Goal: Task Accomplishment & Management: Complete application form

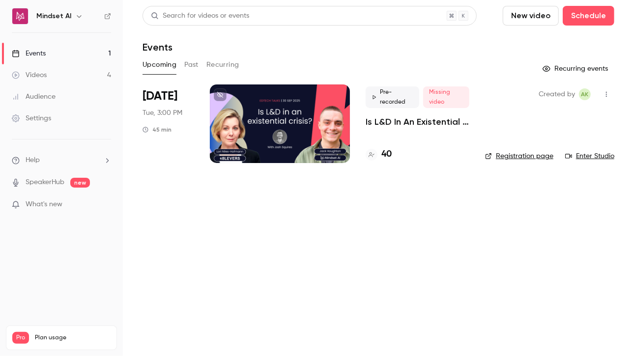
click at [415, 124] on p "Is L&D In An Existential Crisis? | EdTech Talks EP1" at bounding box center [418, 122] width 104 height 12
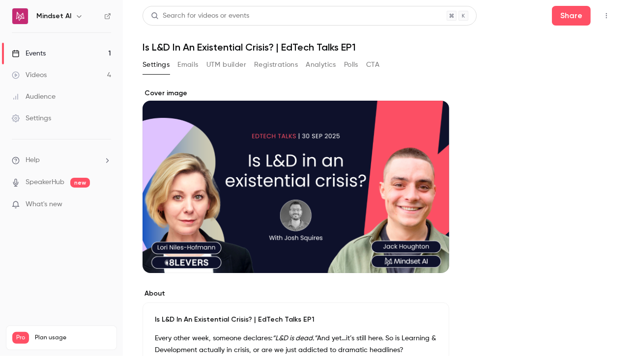
click at [284, 70] on button "Registrations" at bounding box center [276, 65] width 44 height 16
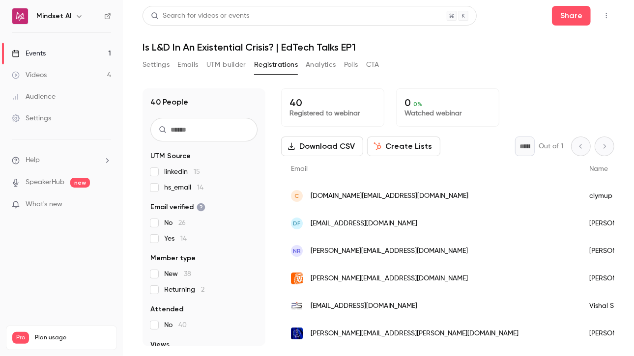
click at [46, 119] on div "Settings" at bounding box center [31, 119] width 39 height 10
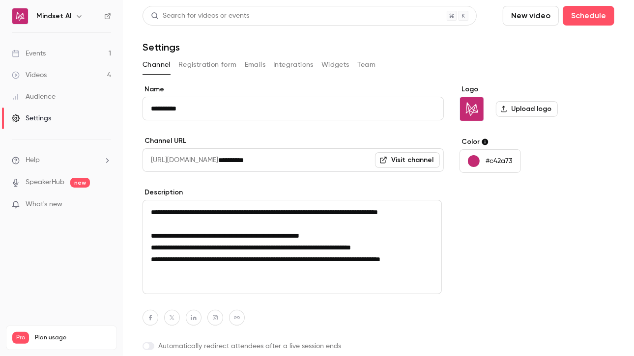
click at [49, 76] on link "Videos 4" at bounding box center [61, 75] width 123 height 22
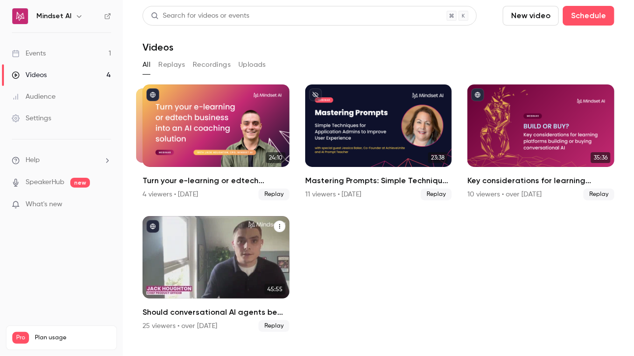
click at [164, 314] on h2 "Should conversational AI agents be the most important feature on your learning …" at bounding box center [216, 313] width 147 height 12
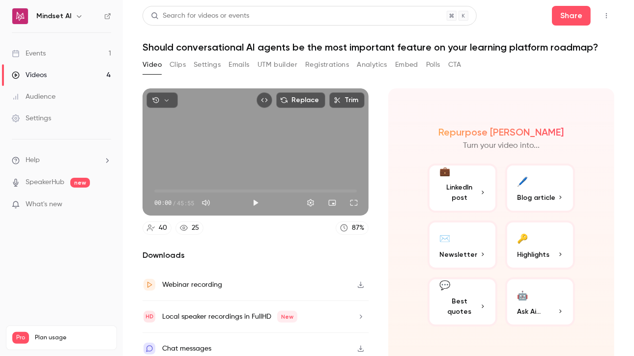
click at [313, 67] on button "Registrations" at bounding box center [327, 65] width 44 height 16
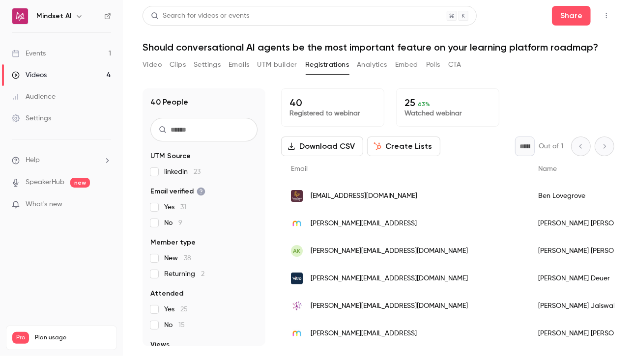
click at [46, 80] on link "Videos 4" at bounding box center [61, 75] width 123 height 22
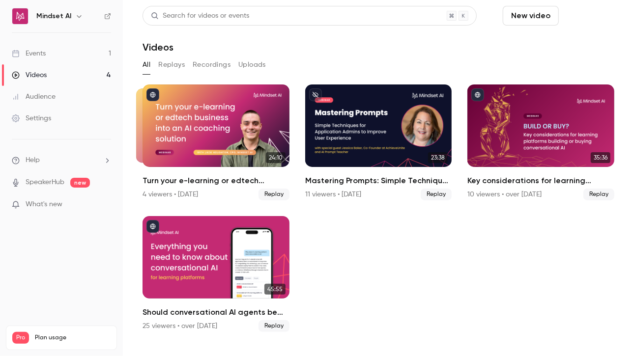
click at [582, 13] on button "Schedule" at bounding box center [589, 16] width 52 height 20
click at [561, 47] on div "One time event" at bounding box center [569, 43] width 75 height 10
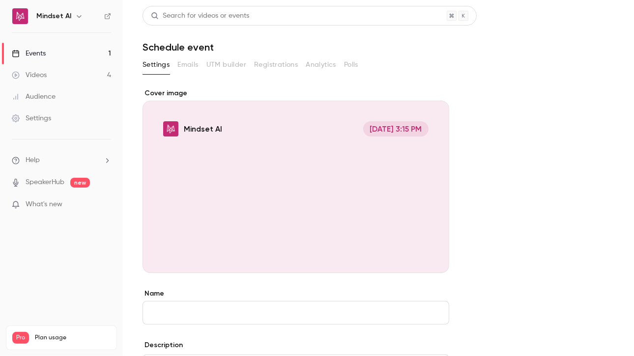
click at [388, 126] on div "Cover image" at bounding box center [296, 180] width 307 height 185
click at [0, 0] on input "Mindset AI [DATE] 3:15 PM" at bounding box center [0, 0] width 0 height 0
click at [361, 182] on div "Cover image" at bounding box center [296, 180] width 307 height 185
click at [0, 0] on input "Mindset AI [DATE] 3:15 PM" at bounding box center [0, 0] width 0 height 0
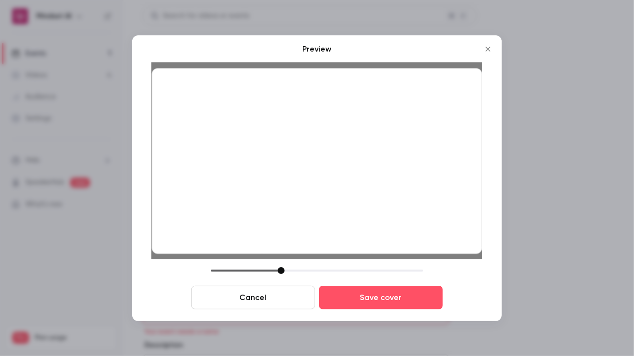
drag, startPoint x: 234, startPoint y: 143, endPoint x: 334, endPoint y: 160, distance: 100.7
click at [334, 160] on div at bounding box center [317, 161] width 330 height 186
drag, startPoint x: 439, startPoint y: 195, endPoint x: 409, endPoint y: 178, distance: 34.3
click at [409, 178] on div at bounding box center [317, 161] width 330 height 186
drag, startPoint x: 411, startPoint y: 232, endPoint x: 411, endPoint y: 192, distance: 40.3
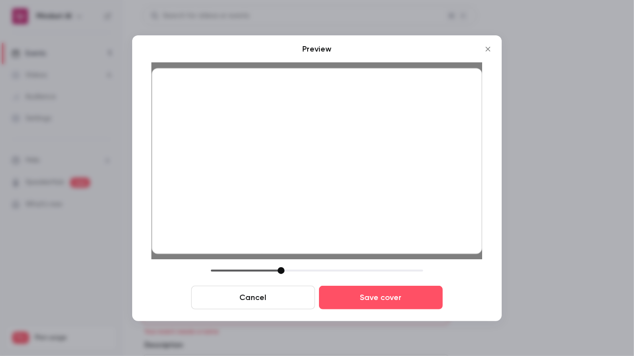
click at [411, 192] on div at bounding box center [317, 161] width 330 height 186
drag, startPoint x: 434, startPoint y: 214, endPoint x: 435, endPoint y: 238, distance: 23.6
click at [435, 238] on div at bounding box center [317, 161] width 330 height 186
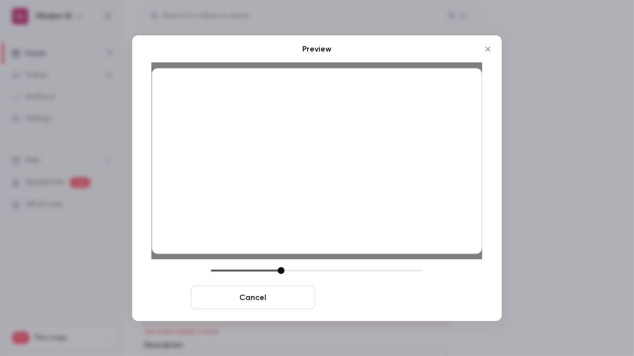
click at [402, 292] on button "Save cover" at bounding box center [381, 298] width 124 height 24
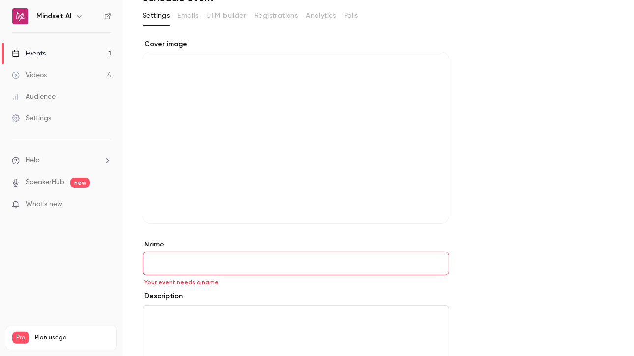
scroll to position [164, 0]
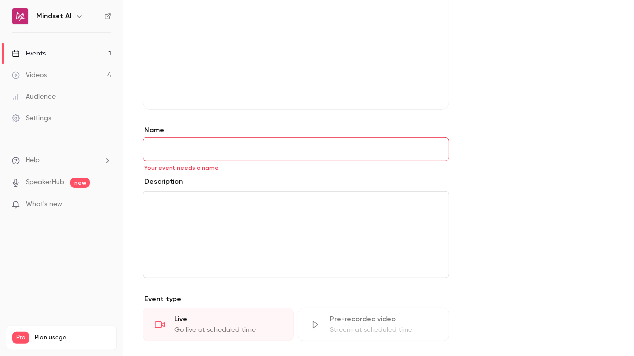
click at [169, 148] on input "Name" at bounding box center [296, 150] width 307 height 24
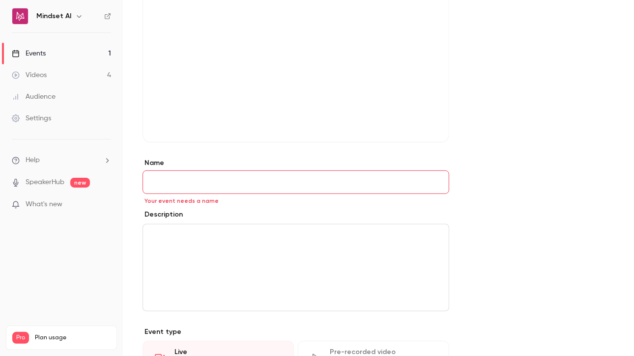
scroll to position [197, 0]
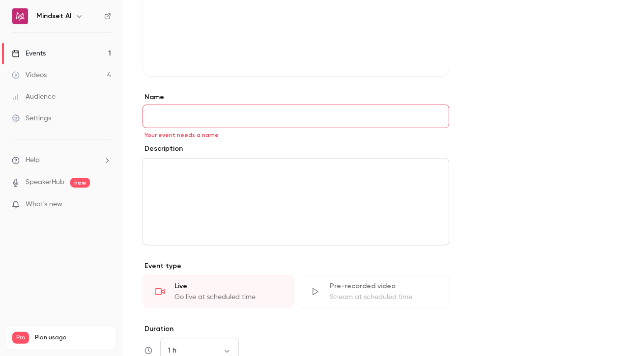
click at [176, 118] on input "Name" at bounding box center [296, 117] width 307 height 24
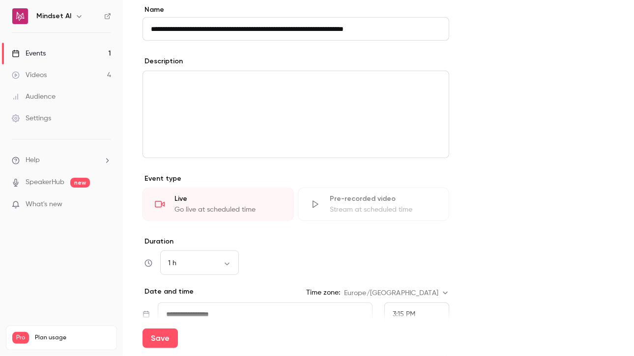
scroll to position [295, 0]
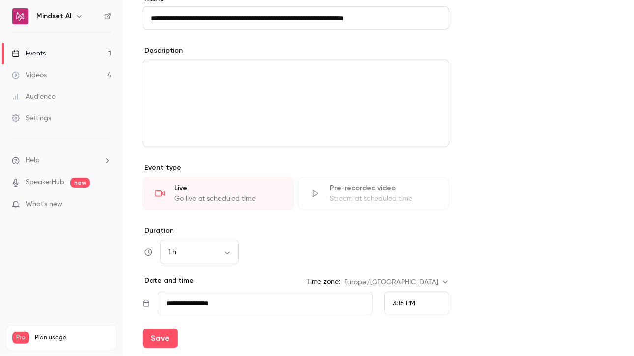
type input "**********"
click at [377, 202] on div "Stream at scheduled time" at bounding box center [383, 199] width 107 height 10
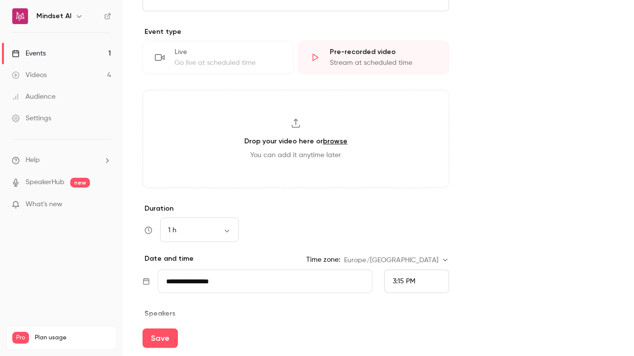
scroll to position [492, 0]
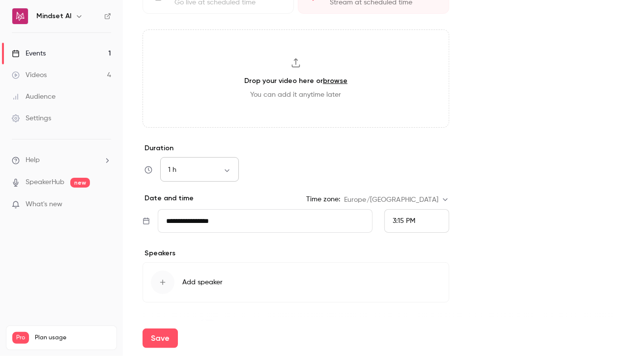
click at [182, 177] on div "1 h ** ​" at bounding box center [199, 170] width 79 height 24
click at [232, 170] on body "**********" at bounding box center [317, 184] width 634 height 368
click at [183, 244] on li "45 min" at bounding box center [199, 247] width 79 height 26
type input "**"
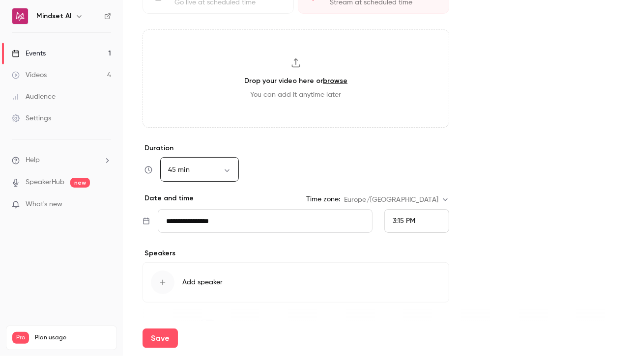
click at [223, 228] on input "**********" at bounding box center [265, 221] width 215 height 24
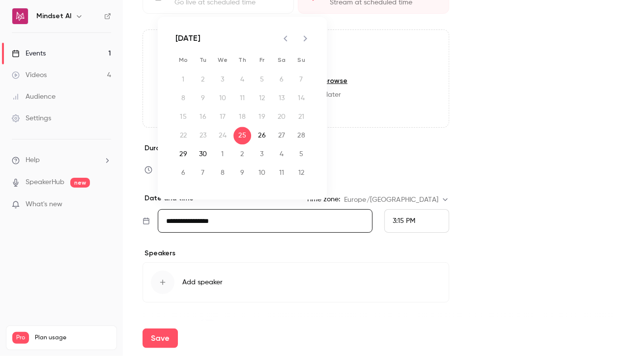
scroll to position [393, 0]
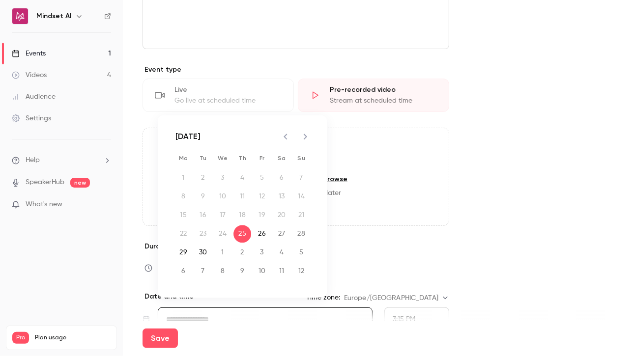
click at [309, 135] on icon "Next month" at bounding box center [305, 137] width 12 height 12
click at [201, 218] on button "14" at bounding box center [203, 215] width 18 height 18
type input "**********"
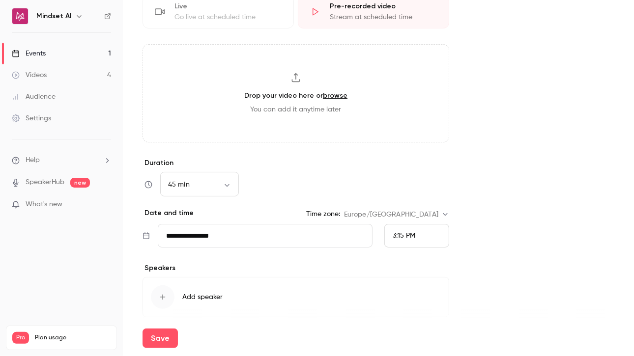
scroll to position [492, 0]
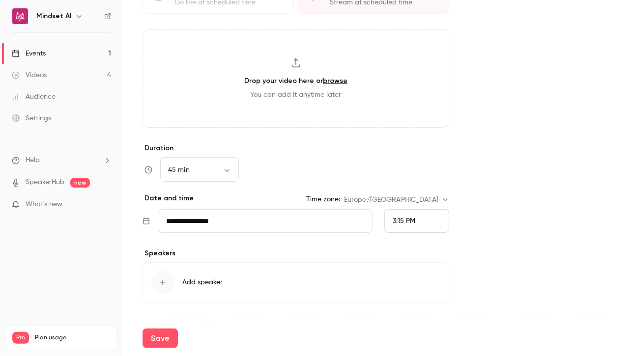
click at [410, 220] on span "3:15 PM" at bounding box center [404, 221] width 23 height 7
click at [400, 94] on span "3:00 PM" at bounding box center [406, 95] width 26 height 7
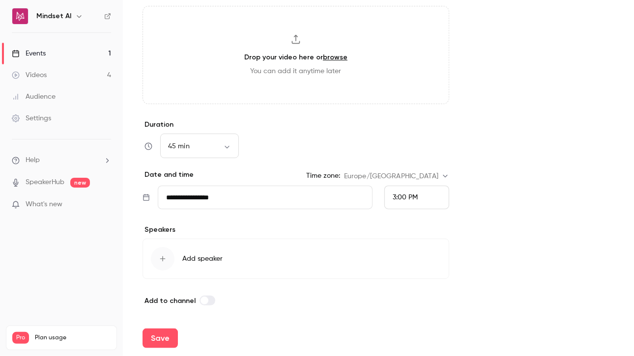
scroll to position [65, 0]
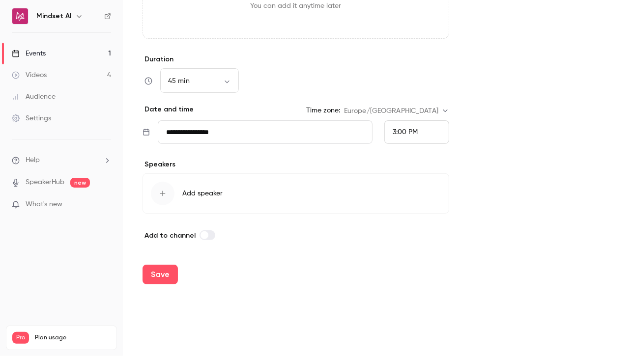
click at [192, 191] on span "Add speaker" at bounding box center [202, 194] width 40 height 10
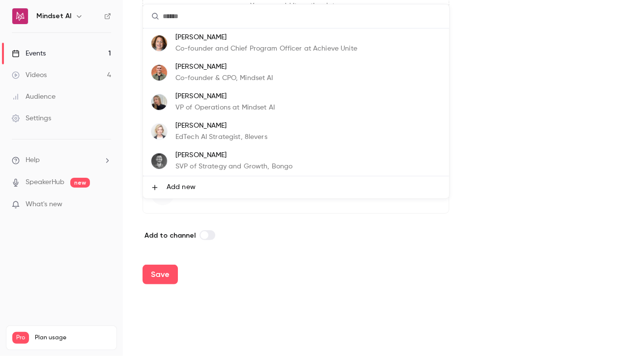
click at [209, 68] on p "[PERSON_NAME]" at bounding box center [224, 67] width 98 height 10
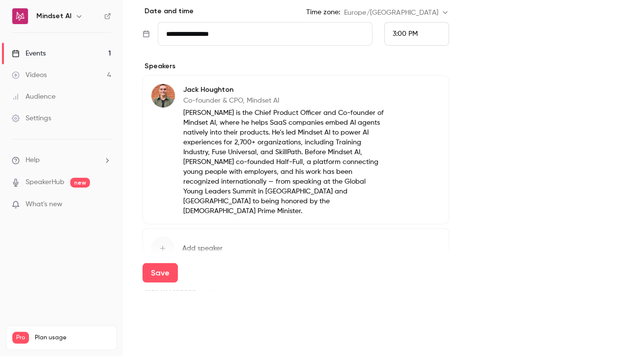
scroll to position [648, 0]
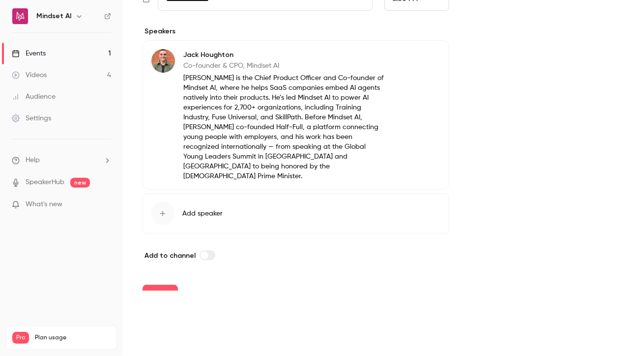
click at [206, 198] on button "Add speaker" at bounding box center [296, 214] width 307 height 40
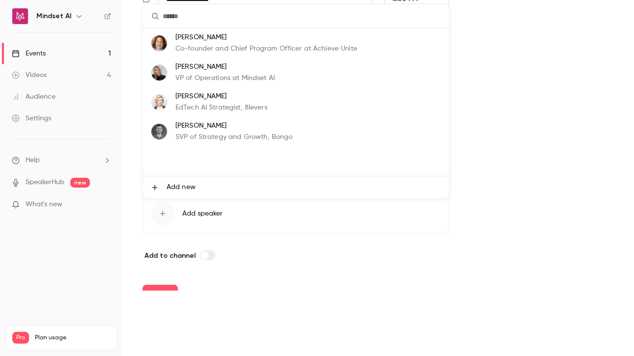
click at [193, 98] on p "[PERSON_NAME]" at bounding box center [221, 96] width 92 height 10
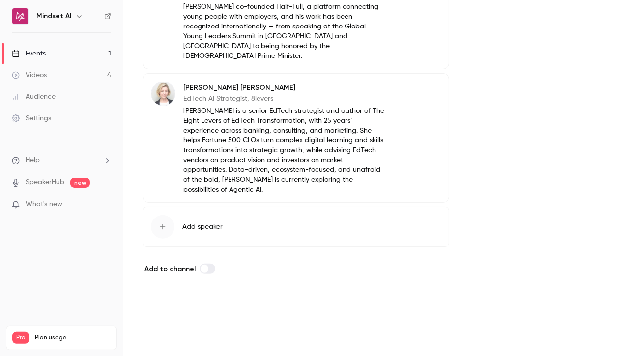
scroll to position [772, 0]
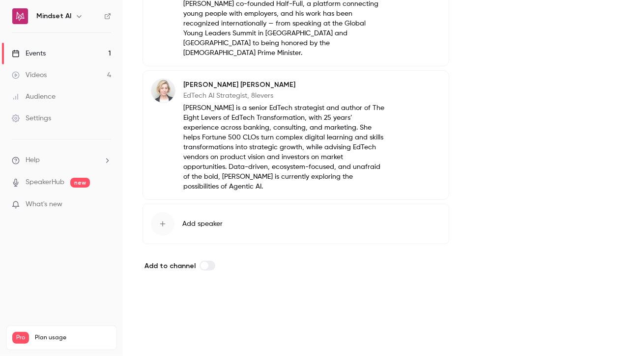
click at [198, 219] on span "Add speaker" at bounding box center [202, 224] width 40 height 10
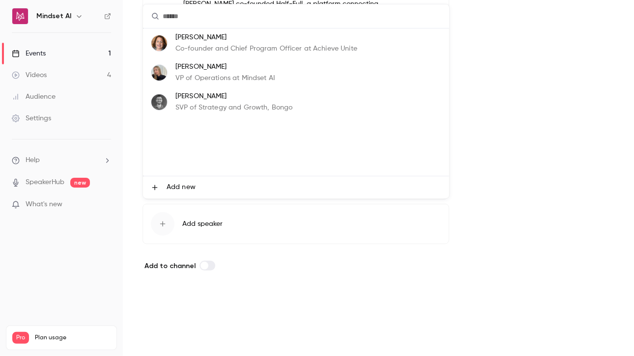
click at [185, 183] on span "Add new" at bounding box center [181, 187] width 29 height 10
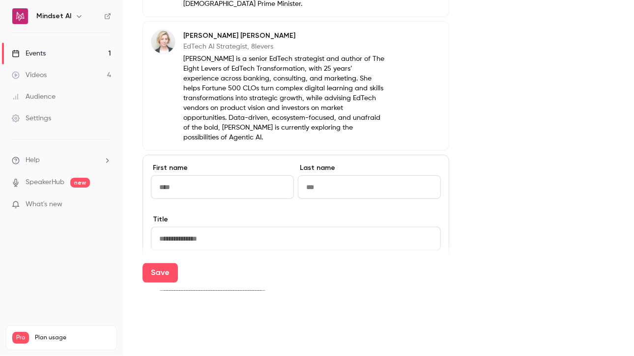
scroll to position [838, 0]
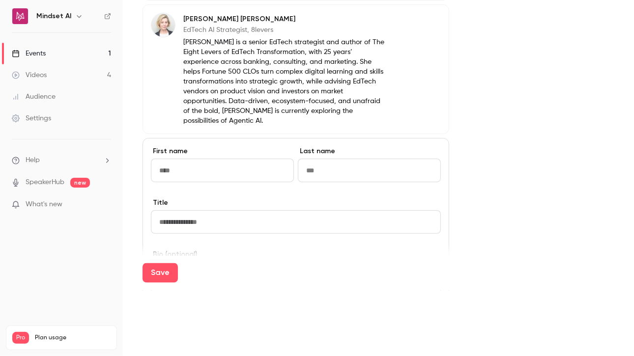
click at [170, 159] on input at bounding box center [222, 171] width 143 height 24
click at [322, 159] on input at bounding box center [369, 171] width 143 height 24
click at [198, 159] on input "**********" at bounding box center [222, 171] width 143 height 24
type input "*******"
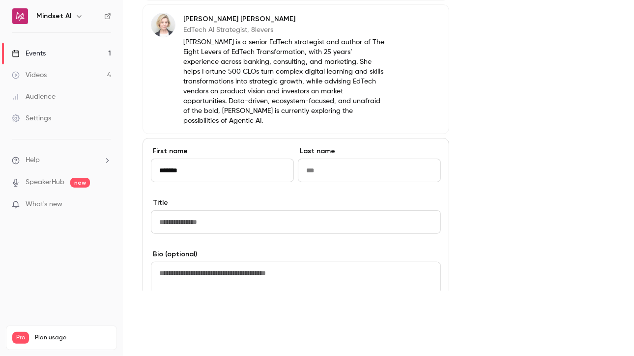
click at [371, 159] on input at bounding box center [369, 171] width 143 height 24
type input "******"
click at [187, 210] on input at bounding box center [296, 222] width 290 height 24
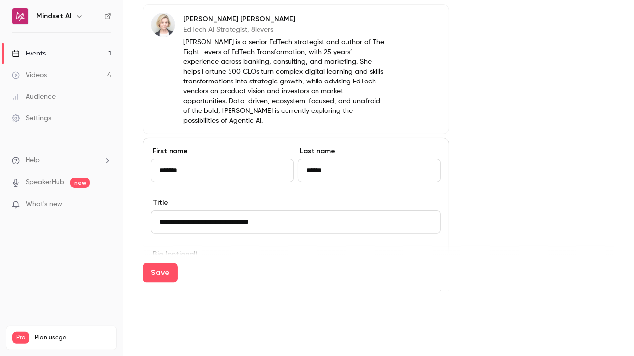
click at [247, 210] on input "**********" at bounding box center [296, 222] width 290 height 24
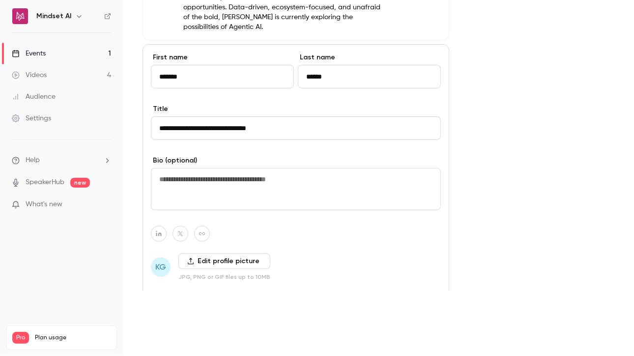
scroll to position [936, 0]
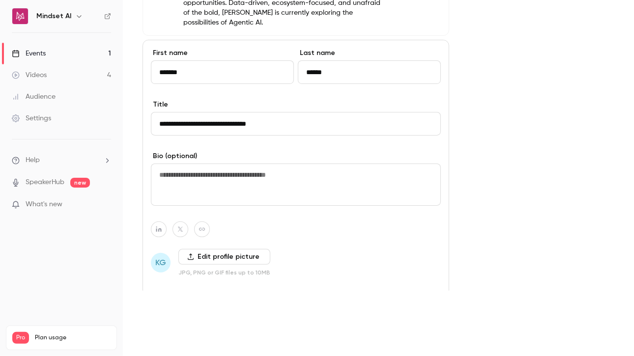
type input "**********"
click at [179, 164] on textarea at bounding box center [296, 185] width 290 height 42
click at [211, 249] on label "Edit profile picture" at bounding box center [224, 257] width 92 height 16
click at [0, 0] on input "Edit profile picture" at bounding box center [0, 0] width 0 height 0
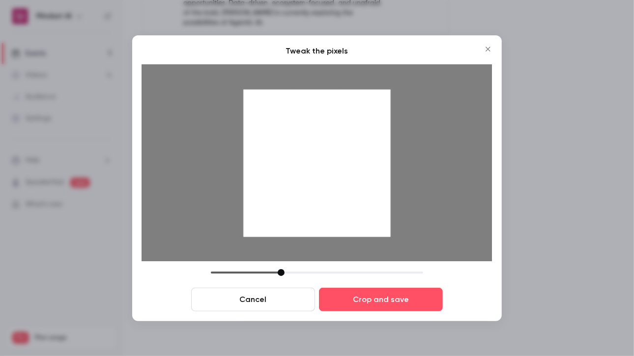
drag, startPoint x: 331, startPoint y: 146, endPoint x: 330, endPoint y: 173, distance: 26.1
click at [330, 173] on div at bounding box center [316, 162] width 147 height 147
drag, startPoint x: 354, startPoint y: 200, endPoint x: 349, endPoint y: 225, distance: 25.6
click at [349, 225] on div at bounding box center [316, 162] width 147 height 147
drag, startPoint x: 326, startPoint y: 209, endPoint x: 338, endPoint y: 145, distance: 65.6
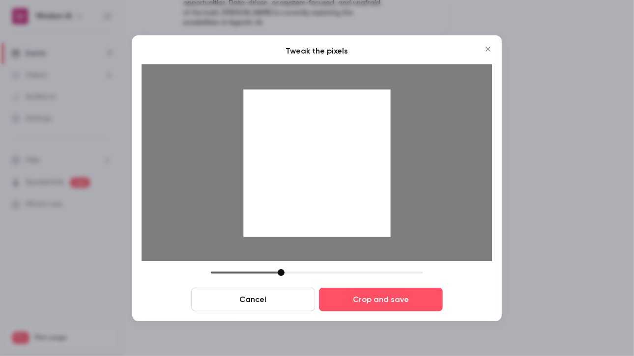
click at [338, 145] on div at bounding box center [316, 162] width 147 height 147
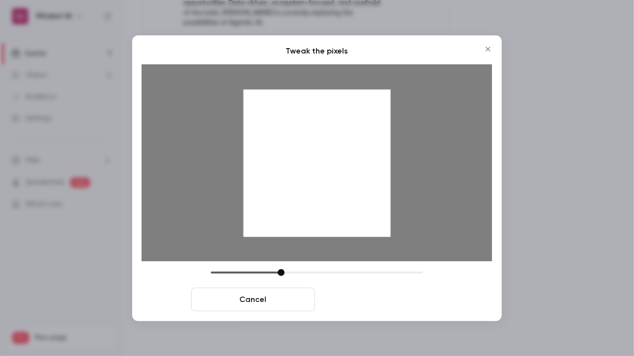
click at [384, 305] on button "Crop and save" at bounding box center [381, 300] width 124 height 24
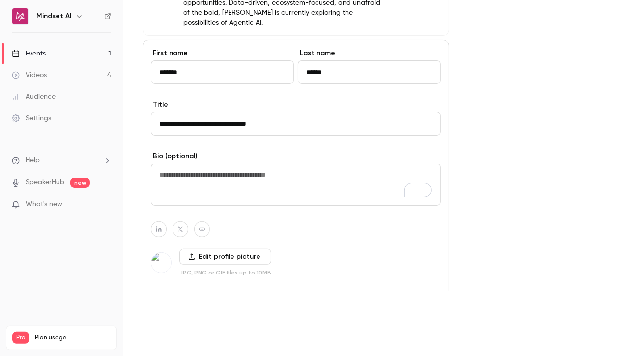
click at [233, 164] on textarea "To enrich screen reader interactions, please activate Accessibility in Grammarl…" at bounding box center [296, 185] width 290 height 42
paste textarea "**********"
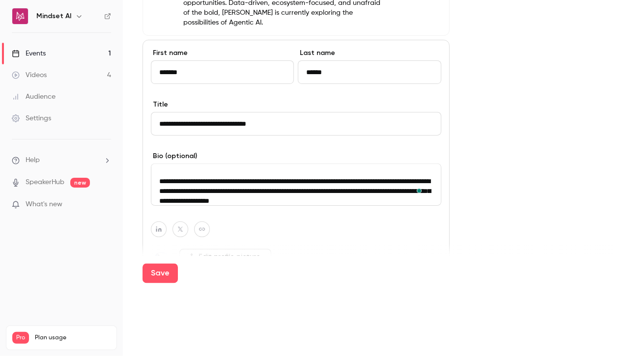
click at [171, 164] on textarea "**********" at bounding box center [296, 185] width 291 height 42
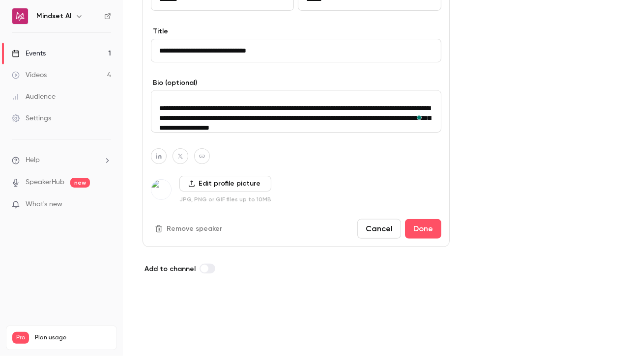
scroll to position [1012, 0]
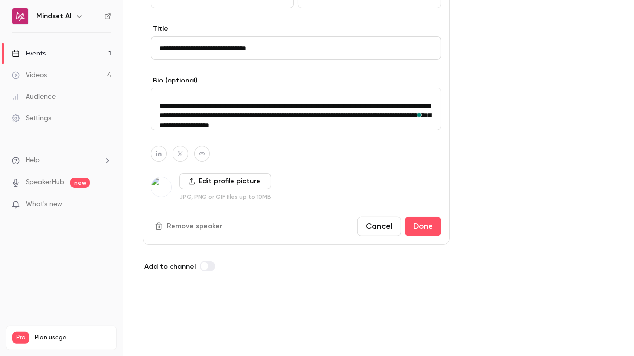
type textarea "**********"
click at [155, 296] on button "Save" at bounding box center [160, 306] width 35 height 20
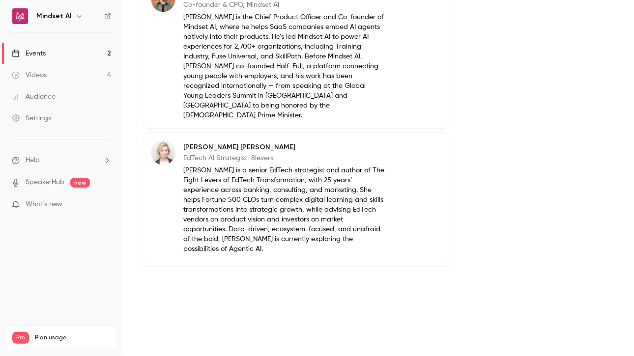
scroll to position [637, 0]
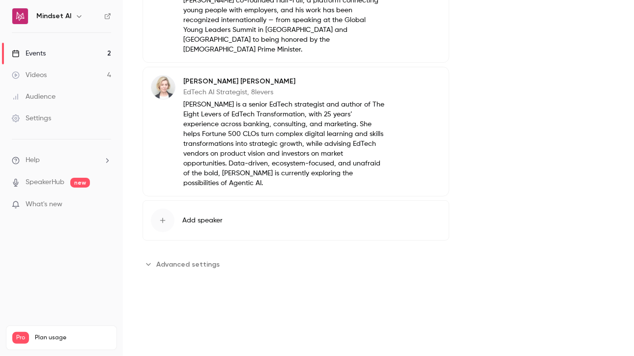
click at [194, 216] on span "Add speaker" at bounding box center [202, 221] width 40 height 10
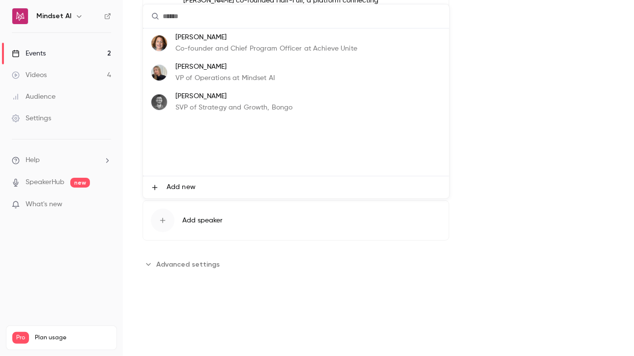
drag, startPoint x: 276, startPoint y: 297, endPoint x: 289, endPoint y: 298, distance: 12.8
click at [288, 298] on div at bounding box center [317, 178] width 634 height 356
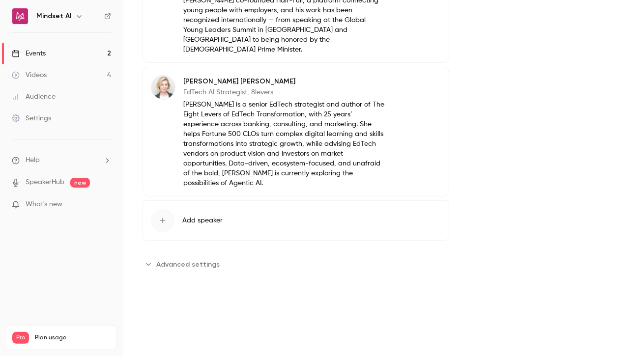
click at [193, 216] on span "Add speaker" at bounding box center [202, 221] width 40 height 10
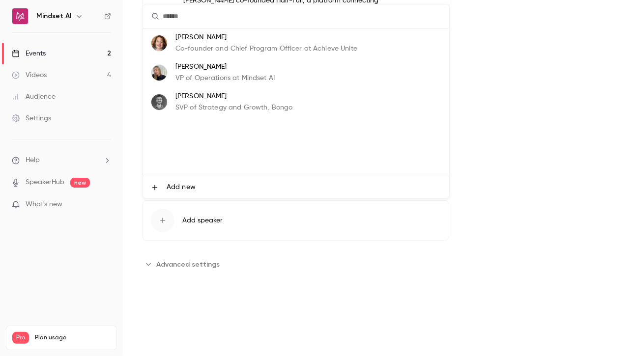
click at [179, 189] on span "Add new" at bounding box center [181, 187] width 29 height 10
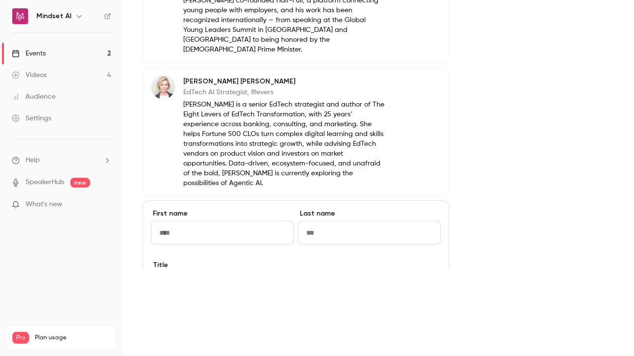
click at [196, 221] on input "First name" at bounding box center [222, 233] width 143 height 24
type input "*******"
click at [373, 221] on input "Last name" at bounding box center [369, 233] width 143 height 24
type input "******"
click at [236, 274] on div "**********" at bounding box center [378, 178] width 511 height 356
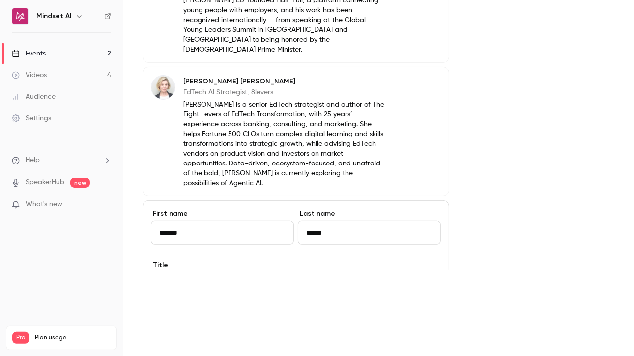
click at [211, 221] on input "*******" at bounding box center [222, 233] width 143 height 24
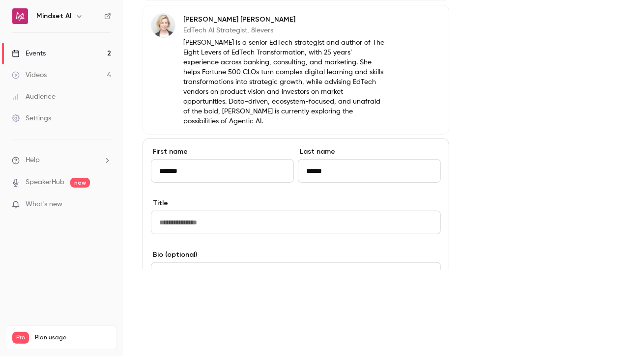
scroll to position [702, 0]
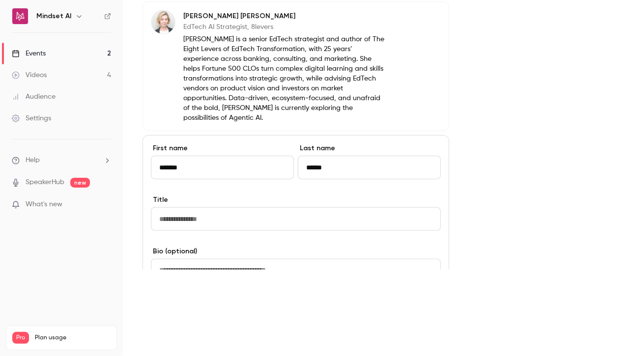
click at [197, 207] on input "Title" at bounding box center [296, 219] width 290 height 24
click at [181, 259] on textarea "To enrich screen reader interactions, please activate Accessibility in Grammarl…" at bounding box center [296, 280] width 290 height 42
paste textarea "**********"
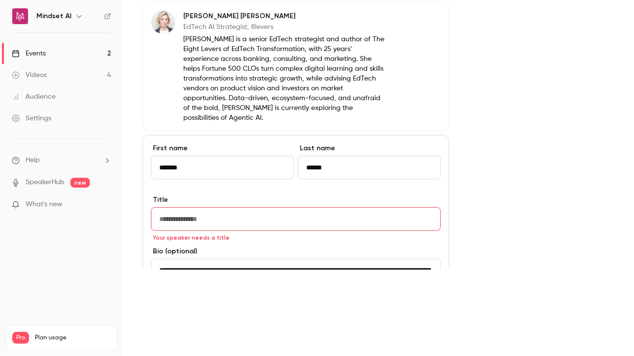
scroll to position [32, 0]
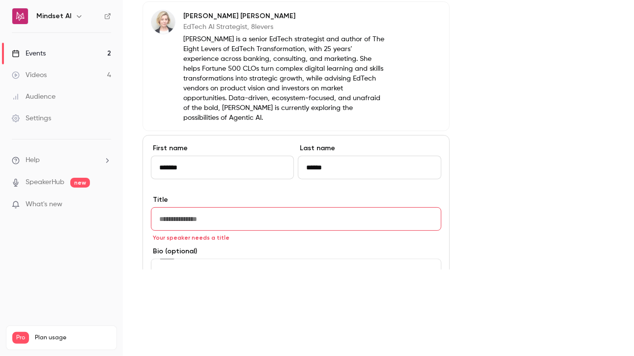
type textarea "**********"
click at [180, 207] on input "Title" at bounding box center [296, 219] width 291 height 24
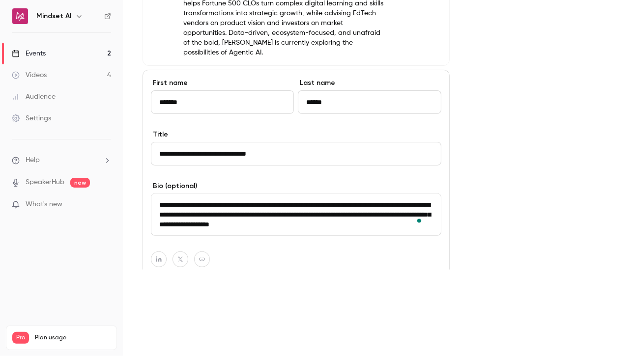
scroll to position [866, 0]
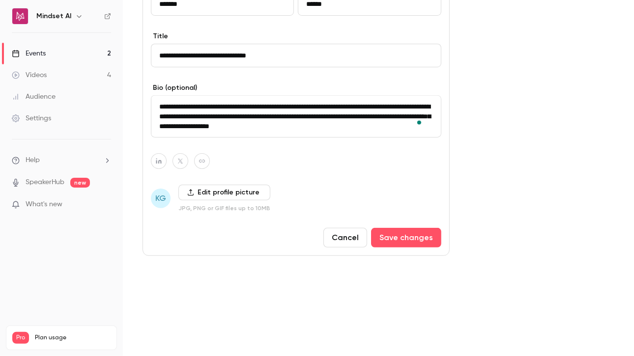
type input "**********"
click at [208, 185] on label "Edit profile picture" at bounding box center [224, 193] width 92 height 16
click at [0, 0] on input "Edit profile picture" at bounding box center [0, 0] width 0 height 0
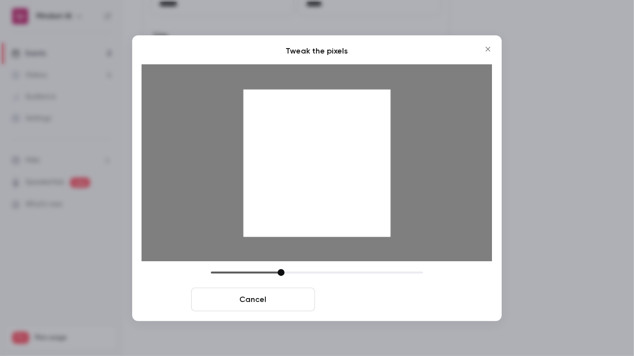
click at [354, 304] on button "Crop and save" at bounding box center [381, 300] width 124 height 24
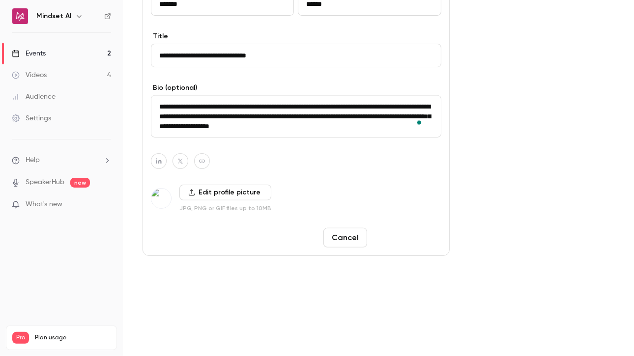
click at [433, 228] on button "Save changes" at bounding box center [406, 238] width 70 height 20
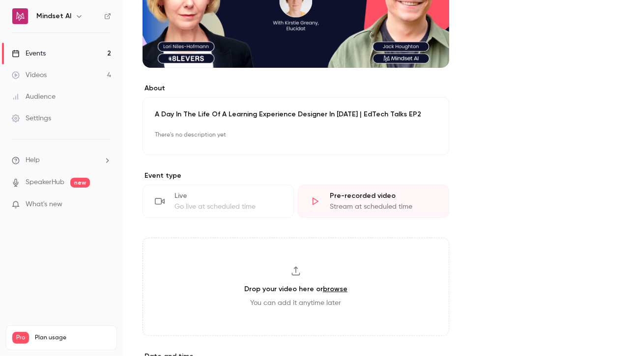
scroll to position [203, 0]
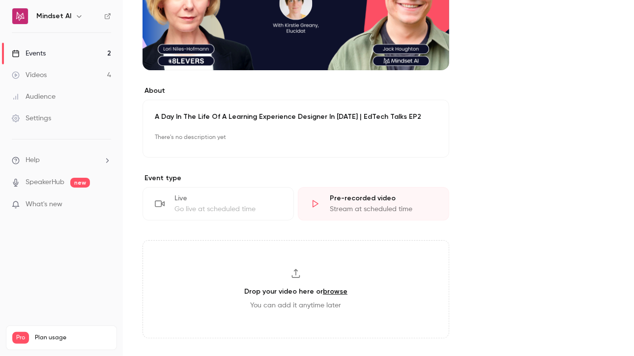
click at [209, 124] on div "A Day In The Life Of A Learning Experience Designer In [DATE] | EdTech Talks EP…" at bounding box center [296, 129] width 307 height 58
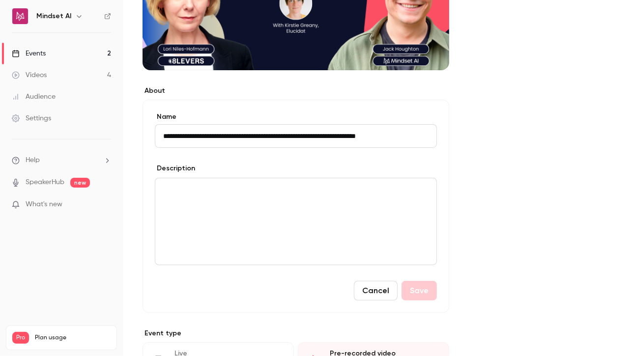
click at [179, 204] on div "editor" at bounding box center [295, 221] width 281 height 87
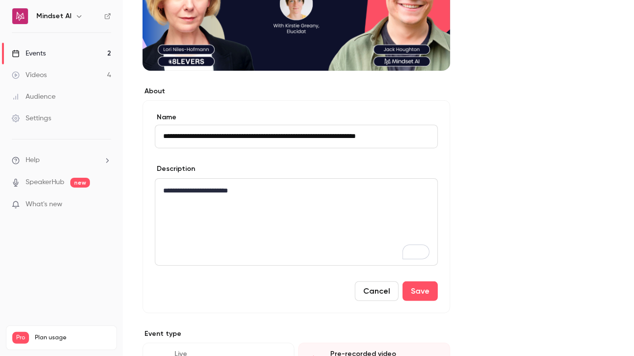
scroll to position [367, 0]
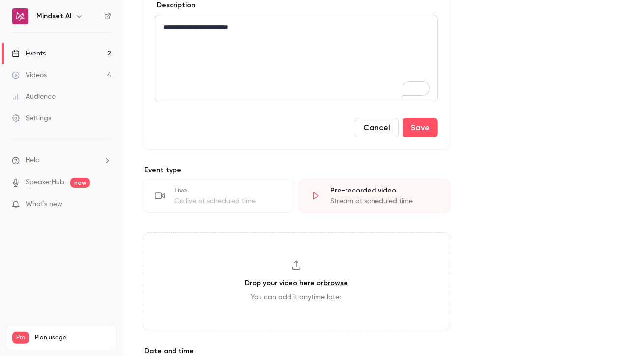
click at [439, 135] on div "**********" at bounding box center [297, 43] width 308 height 213
click at [427, 130] on button "Save" at bounding box center [420, 128] width 35 height 20
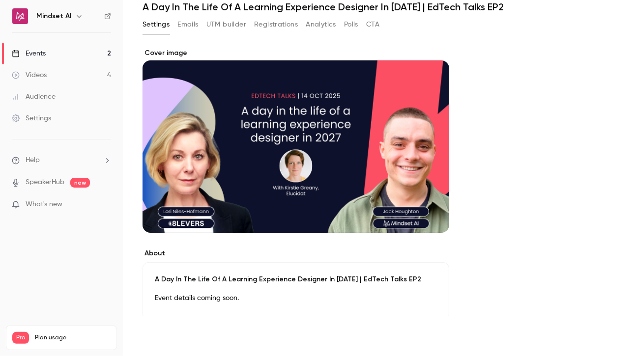
scroll to position [0, 0]
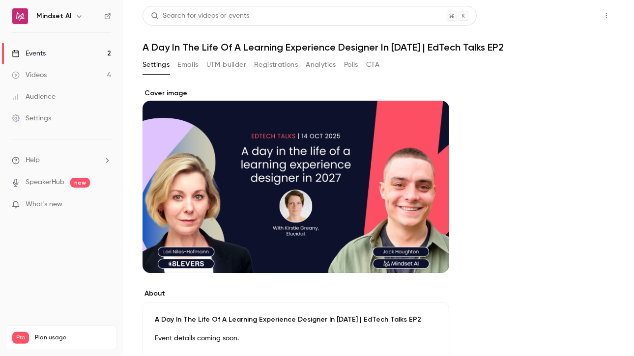
click at [552, 19] on button "Share" at bounding box center [571, 16] width 39 height 20
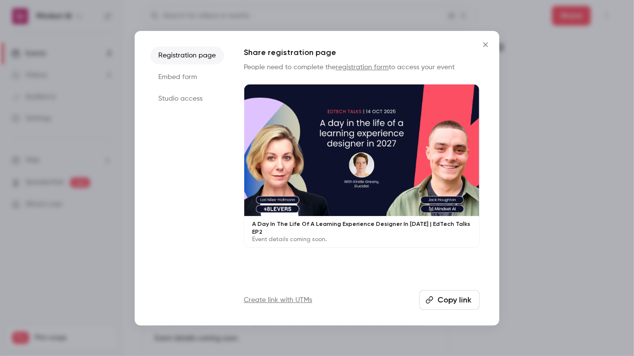
click at [453, 300] on button "Copy link" at bounding box center [449, 301] width 60 height 20
click at [111, 27] on div at bounding box center [317, 178] width 634 height 356
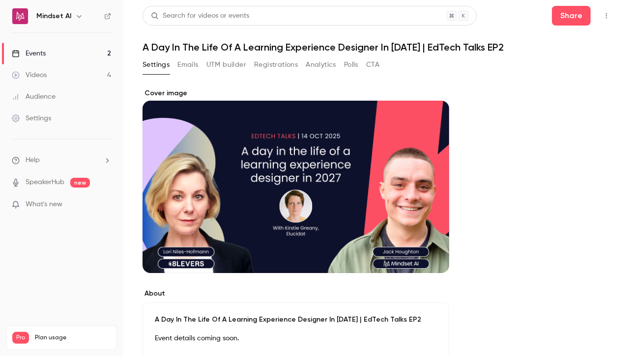
click at [216, 65] on button "UTM builder" at bounding box center [226, 65] width 40 height 16
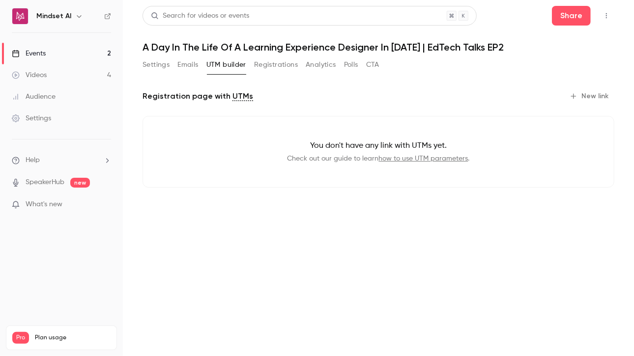
click at [592, 101] on button "New link" at bounding box center [590, 96] width 49 height 16
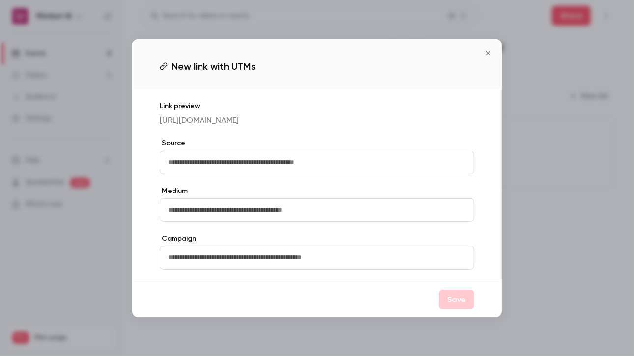
click at [189, 174] on input "text" at bounding box center [317, 163] width 315 height 24
click at [190, 213] on input "text" at bounding box center [317, 211] width 315 height 24
type input "*****"
click at [187, 166] on input "text" at bounding box center [317, 163] width 315 height 24
type input "*"
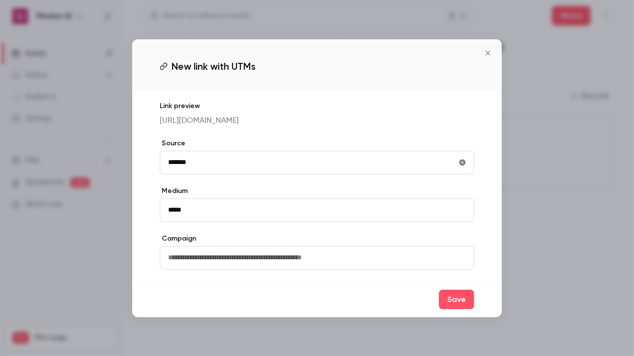
type input "*******"
click at [188, 267] on input "text" at bounding box center [317, 258] width 315 height 24
type input "**********"
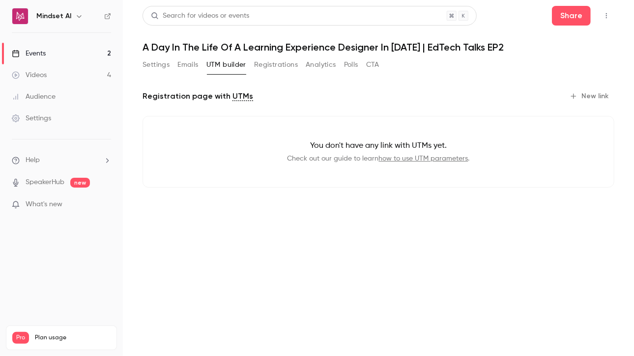
click at [633, 98] on main "Search for videos or events Share A Day In The Life Of A Learning Experience De…" at bounding box center [378, 178] width 511 height 356
click at [155, 69] on button "Settings" at bounding box center [156, 65] width 27 height 16
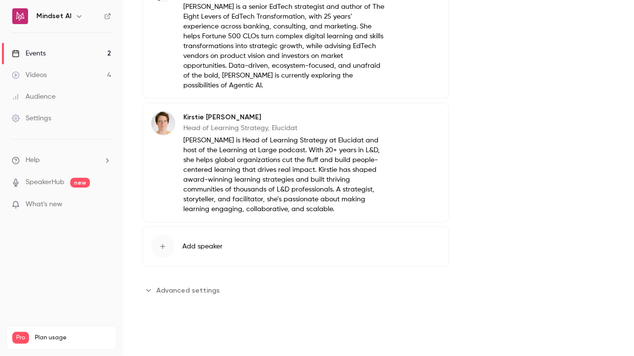
scroll to position [87, 0]
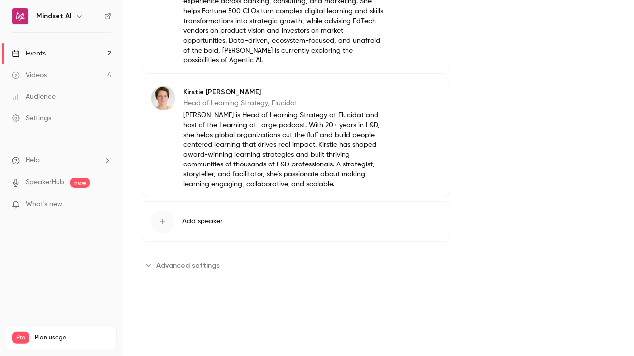
click at [170, 261] on span "Advanced settings" at bounding box center [187, 266] width 63 height 10
click at [169, 261] on span "Advanced settings" at bounding box center [187, 266] width 63 height 10
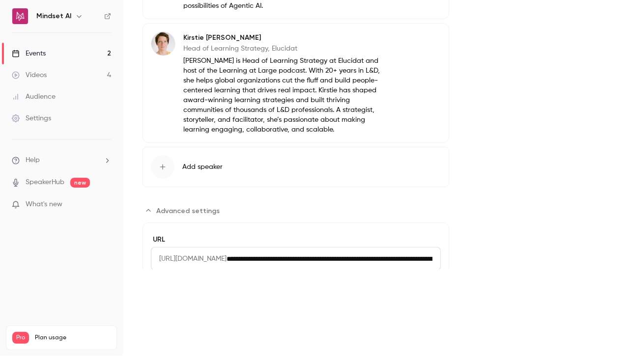
scroll to position [870, 0]
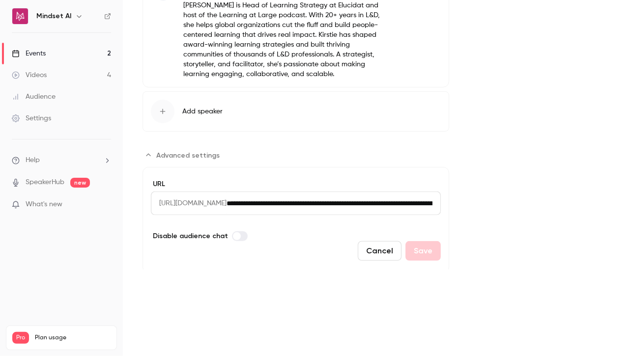
click at [331, 179] on label "URL" at bounding box center [296, 184] width 290 height 10
click at [336, 192] on input "**********" at bounding box center [334, 204] width 214 height 24
click at [427, 192] on input "**********" at bounding box center [334, 204] width 214 height 24
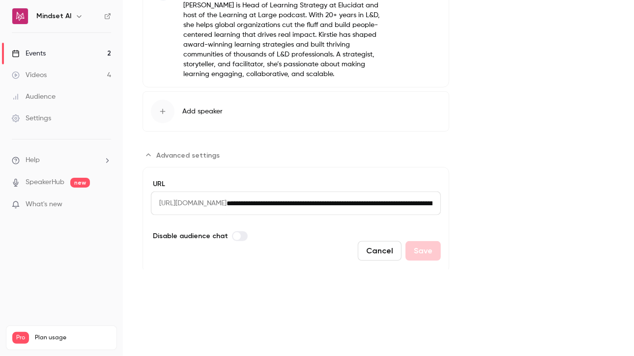
scroll to position [0, 144]
click at [375, 192] on input "**********" at bounding box center [307, 204] width 161 height 24
drag, startPoint x: 379, startPoint y: 168, endPoint x: 0, endPoint y: 144, distance: 380.3
click at [0, 144] on div "**********" at bounding box center [317, 178] width 634 height 356
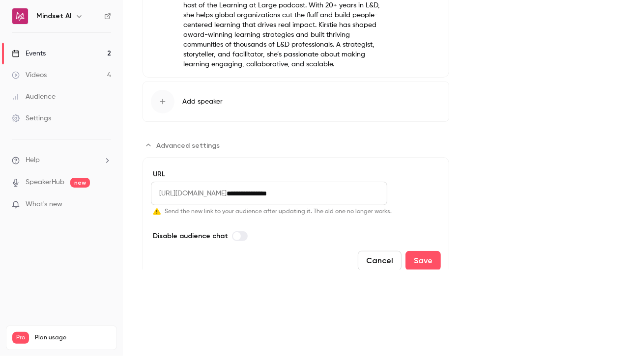
scroll to position [890, 0]
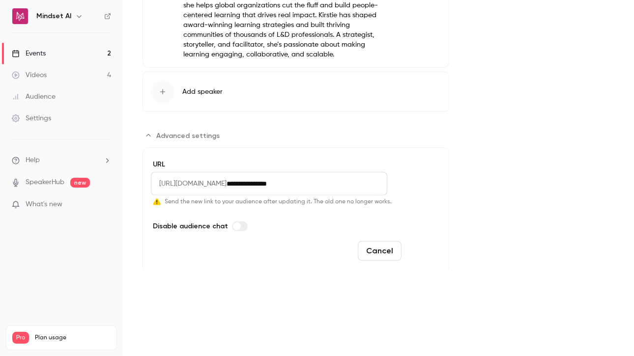
type input "**********"
click at [429, 241] on button "Save" at bounding box center [423, 251] width 35 height 20
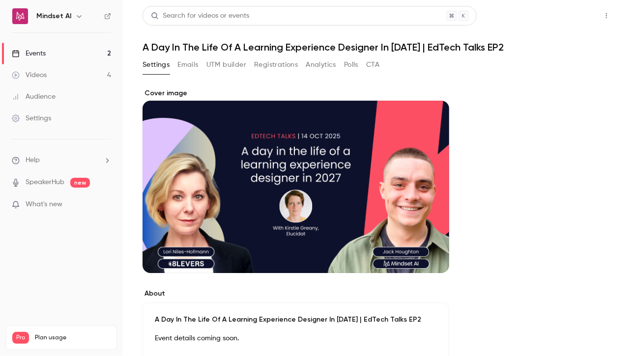
click at [552, 13] on button "Share" at bounding box center [571, 16] width 39 height 20
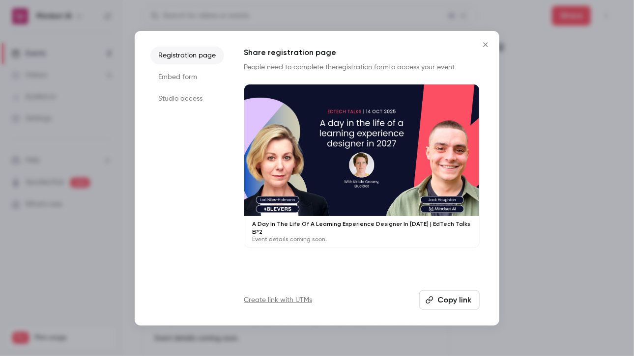
click at [461, 297] on button "Copy link" at bounding box center [449, 301] width 60 height 20
click at [618, 74] on div at bounding box center [317, 178] width 634 height 356
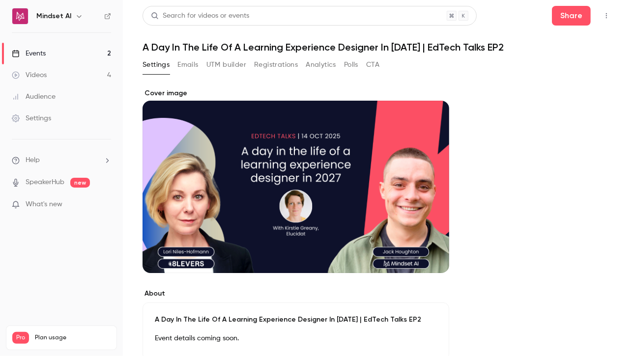
click at [168, 65] on button "Settings" at bounding box center [156, 65] width 27 height 16
click at [32, 50] on div "Events" at bounding box center [29, 54] width 34 height 10
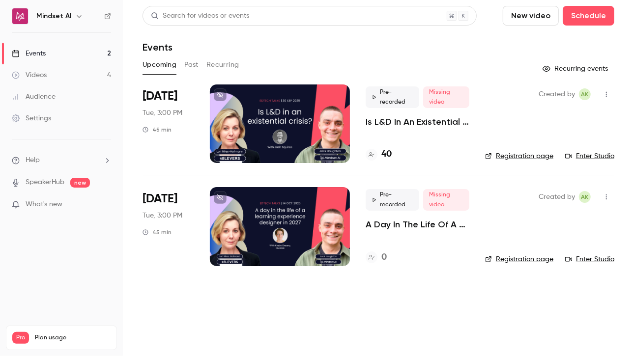
click at [582, 157] on link "Enter Studio" at bounding box center [589, 156] width 49 height 10
click at [377, 230] on p "A Day In The Life Of A Learning Experience Designer In [DATE] | EdTech Talks EP2" at bounding box center [418, 225] width 104 height 12
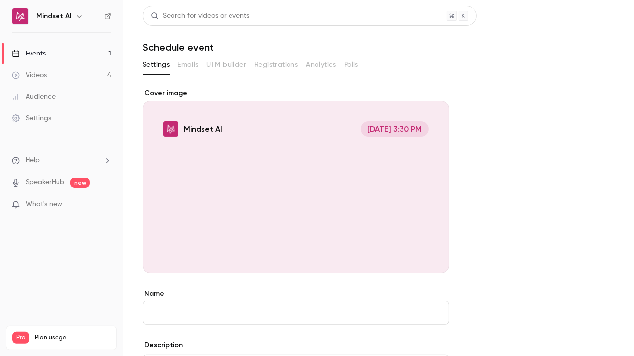
click at [51, 59] on link "Events 1" at bounding box center [61, 54] width 123 height 22
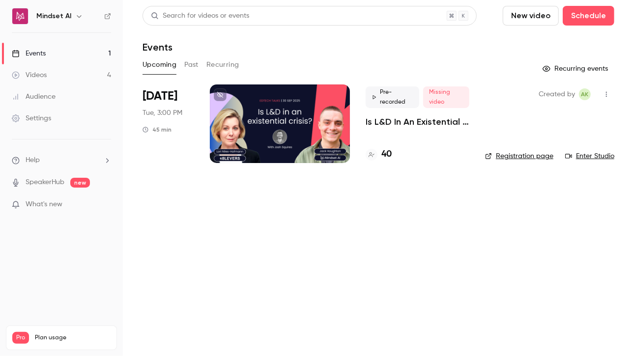
click at [400, 115] on div "Pre-recorded Missing video Is L&D In An Existential Crisis? | EdTech Talks EP1" at bounding box center [418, 107] width 104 height 41
click at [393, 128] on div "Pre-recorded Missing video Is L&D In An Existential Crisis? | EdTech Talks EP1 …" at bounding box center [418, 124] width 104 height 79
click at [393, 122] on p "Is L&D In An Existential Crisis? | EdTech Talks EP1" at bounding box center [418, 122] width 104 height 12
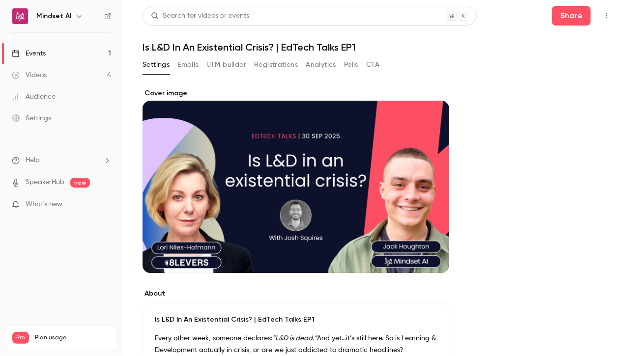
click at [290, 66] on button "Registrations" at bounding box center [276, 65] width 44 height 16
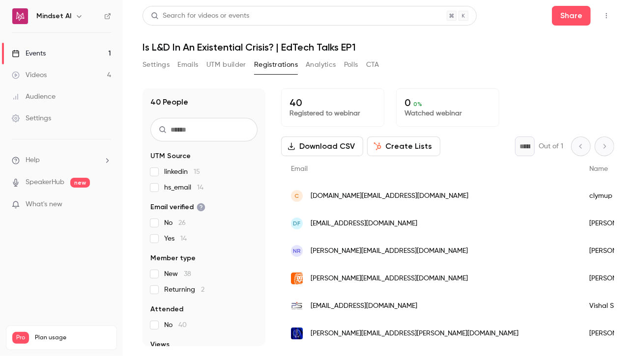
click at [224, 68] on button "UTM builder" at bounding box center [226, 65] width 40 height 16
